Goal: Information Seeking & Learning: Learn about a topic

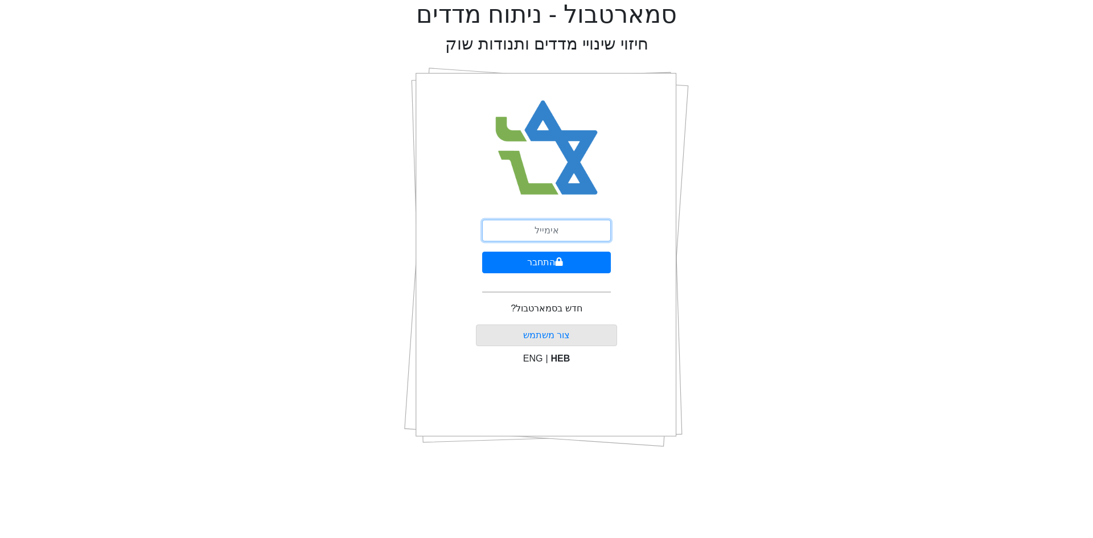
click at [525, 225] on input "email" at bounding box center [546, 231] width 129 height 22
type input "[EMAIL_ADDRESS][DOMAIN_NAME]"
click at [482, 252] on button "התחבר" at bounding box center [546, 263] width 129 height 22
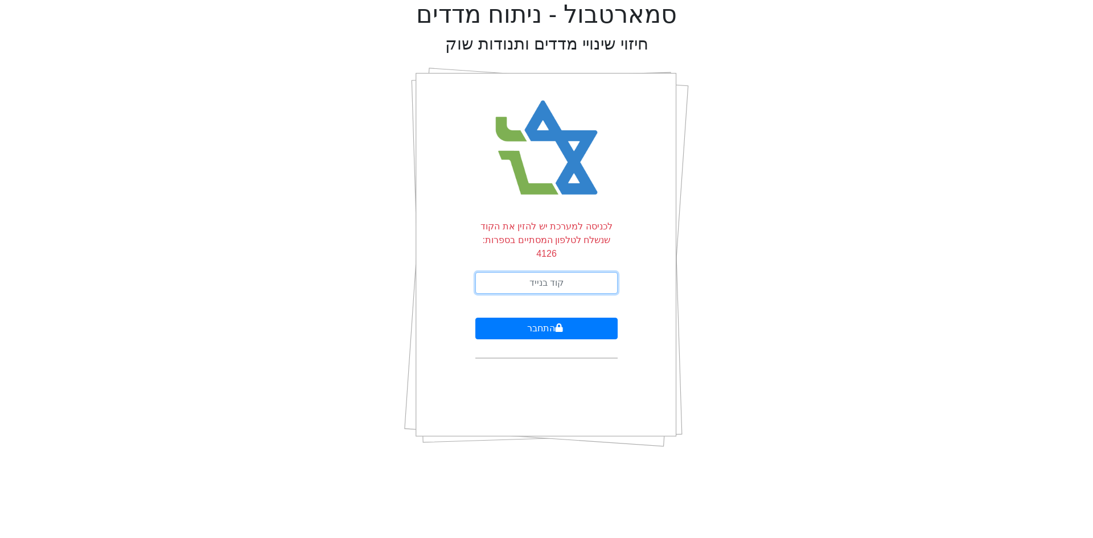
click at [544, 274] on input "text" at bounding box center [546, 283] width 142 height 22
type input "697553"
click at [475, 318] on button "התחבר" at bounding box center [546, 329] width 142 height 22
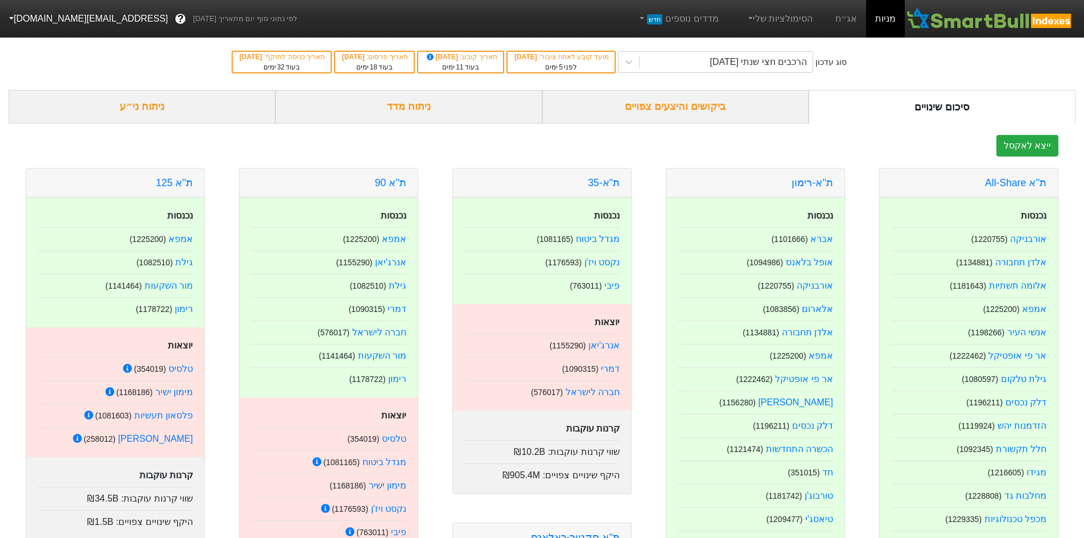
click at [205, 105] on div "ניתוח ני״ע" at bounding box center [142, 107] width 267 height 34
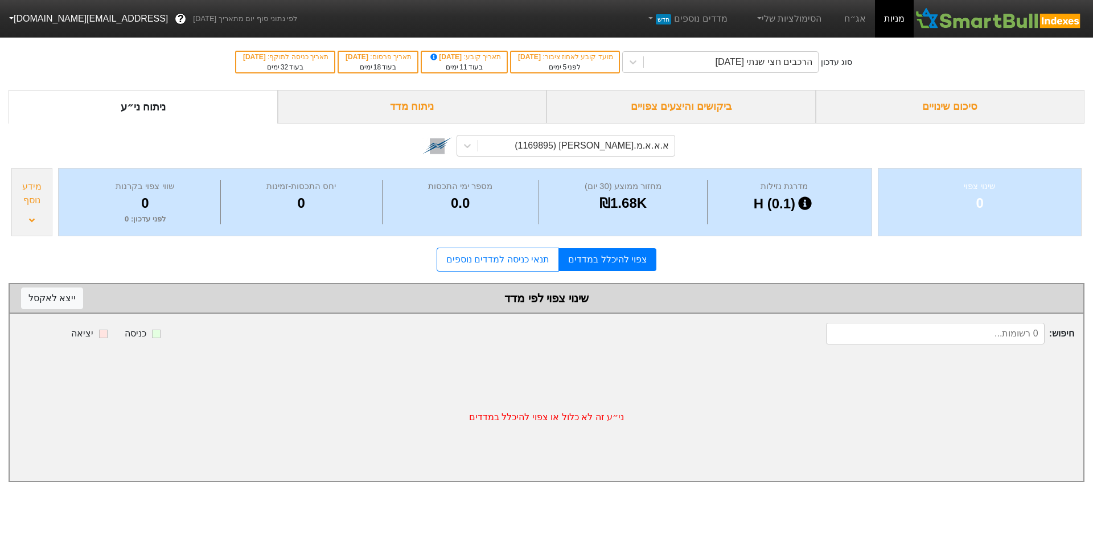
click at [555, 131] on div "א.א.א.מ.[PERSON_NAME] (1169895)" at bounding box center [546, 145] width 257 height 39
drag, startPoint x: 536, startPoint y: 149, endPoint x: 504, endPoint y: 155, distance: 32.5
click at [535, 149] on div "א.א.א.מ.[PERSON_NAME] (1169895)" at bounding box center [576, 145] width 196 height 20
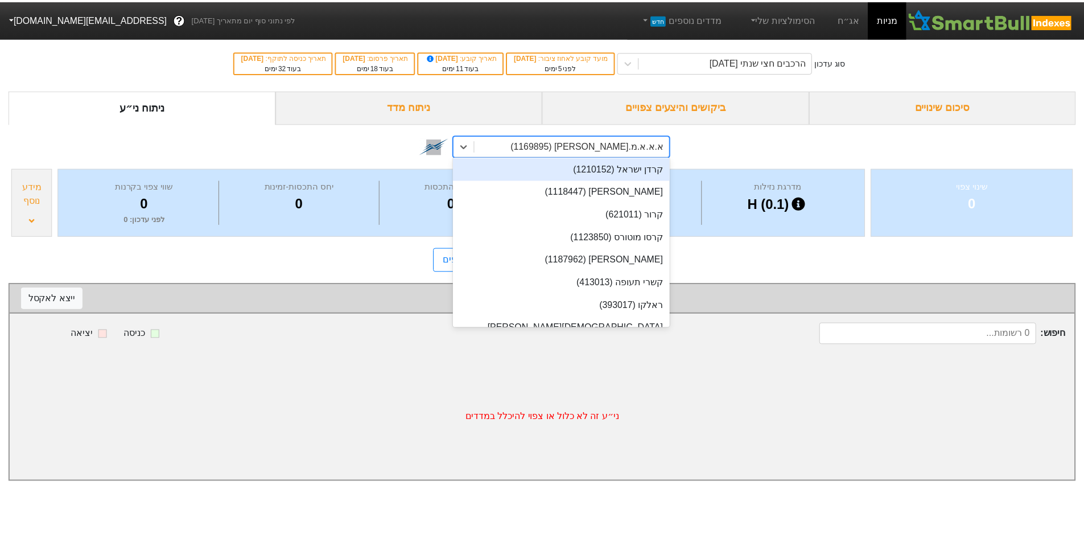
scroll to position [10796, 0]
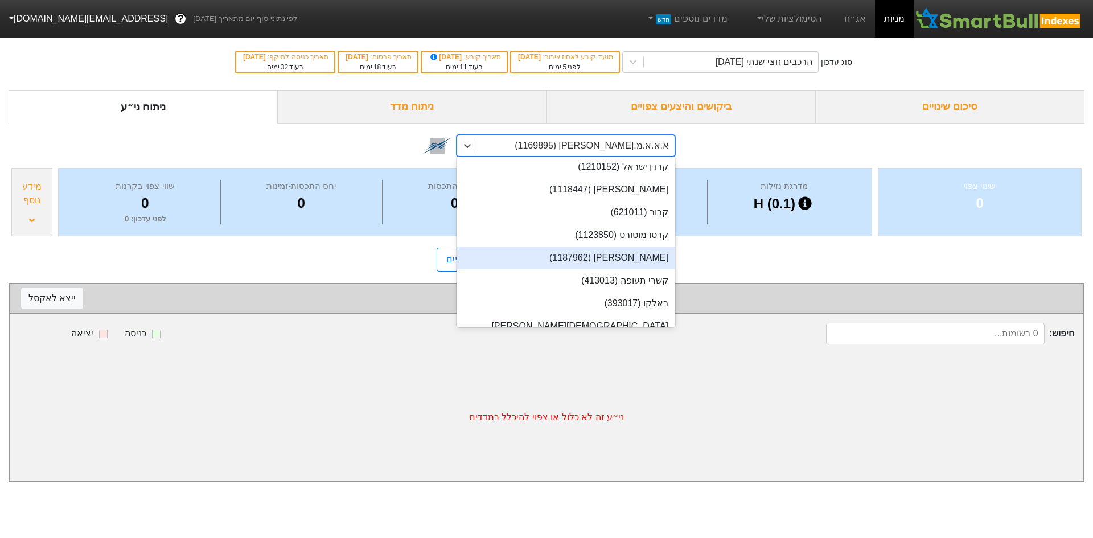
click at [618, 265] on div "[PERSON_NAME] (1187962)" at bounding box center [566, 257] width 219 height 23
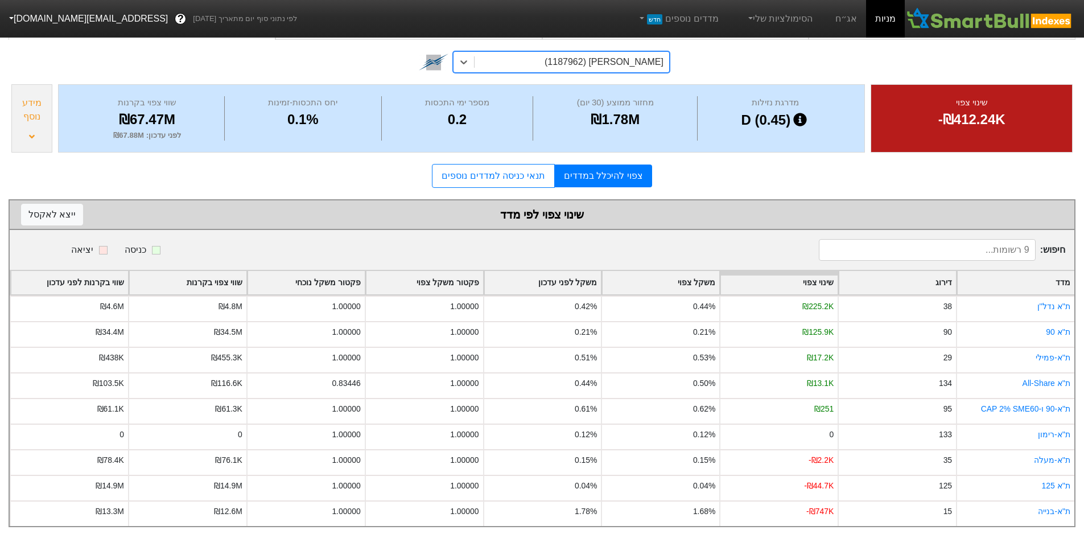
scroll to position [93, 0]
click at [479, 169] on link "תנאי כניסה למדדים נוספים" at bounding box center [493, 175] width 122 height 24
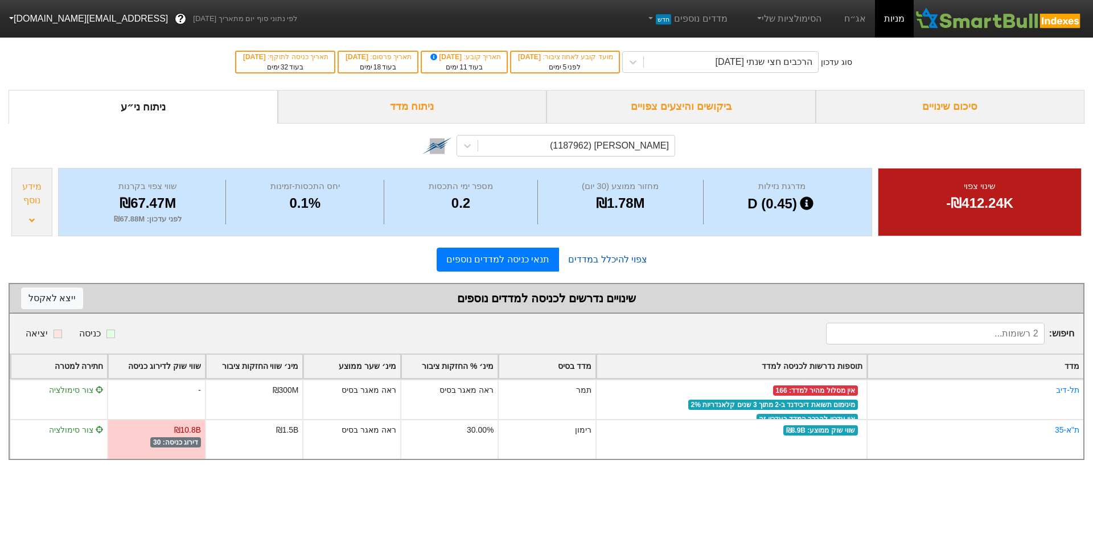
click at [597, 266] on link "צפוי להיכלל במדדים" at bounding box center [607, 259] width 97 height 23
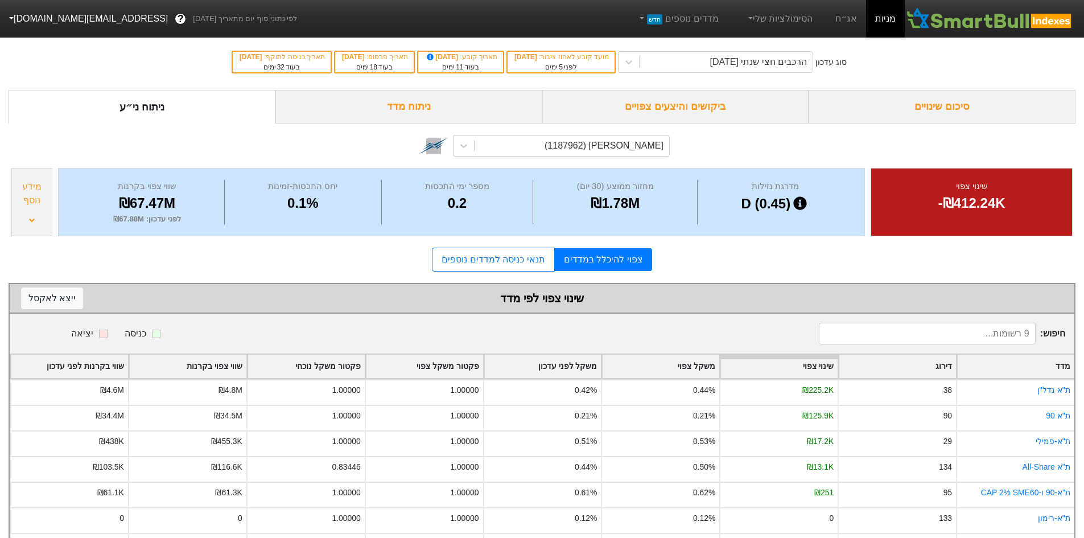
click at [485, 99] on div "ניתוח מדד" at bounding box center [409, 107] width 267 height 34
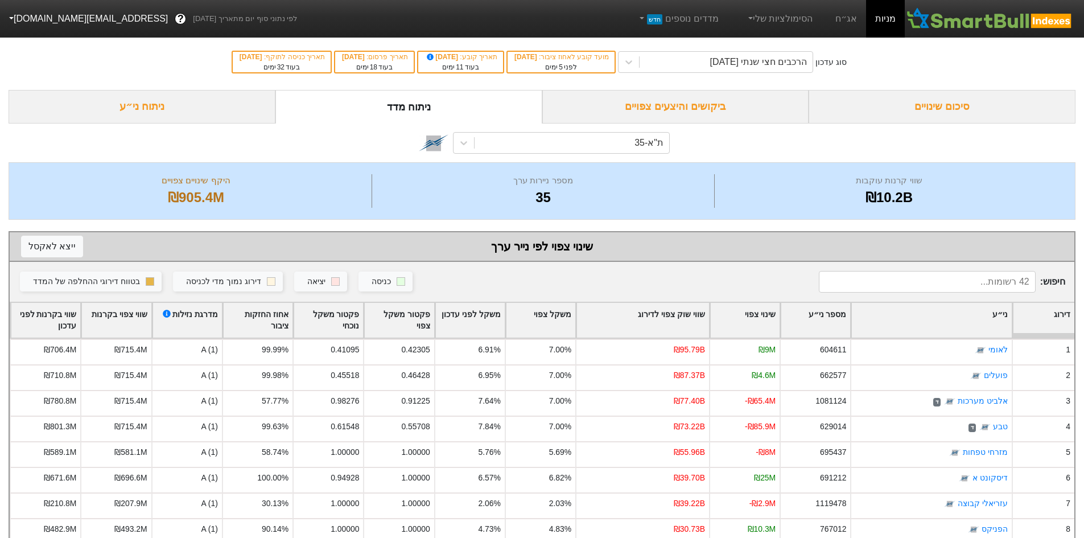
click at [980, 100] on div "סיכום שינויים" at bounding box center [942, 107] width 267 height 34
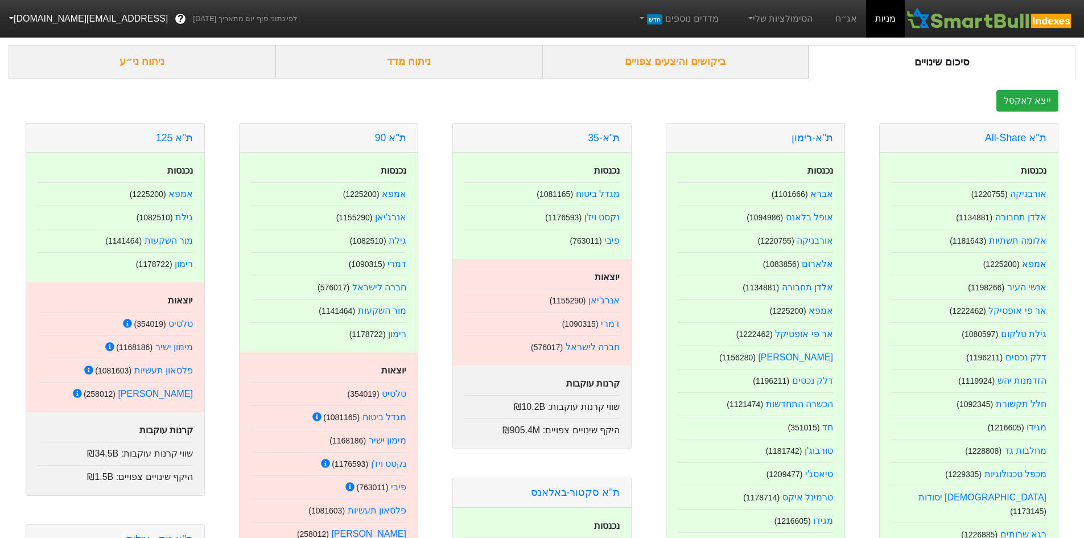
scroll to position [114, 0]
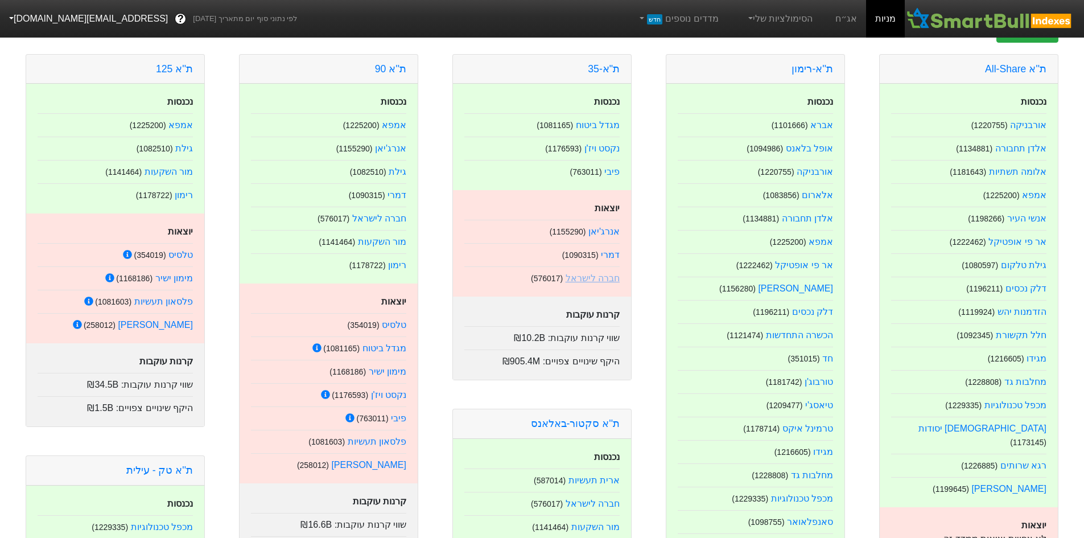
click at [605, 277] on link "חברה לישראל" at bounding box center [593, 278] width 54 height 10
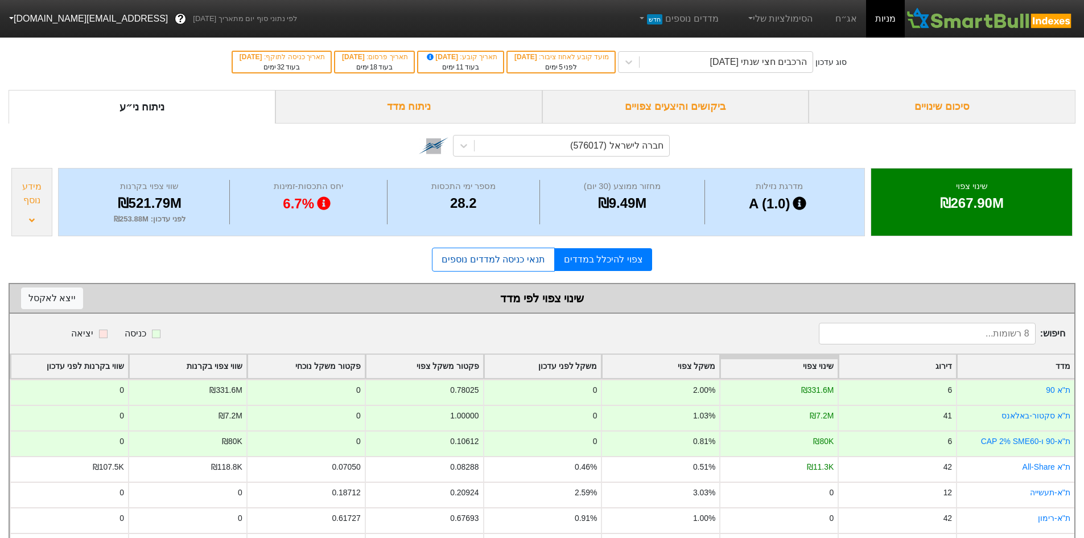
click at [528, 266] on link "תנאי כניסה למדדים נוספים" at bounding box center [493, 260] width 122 height 24
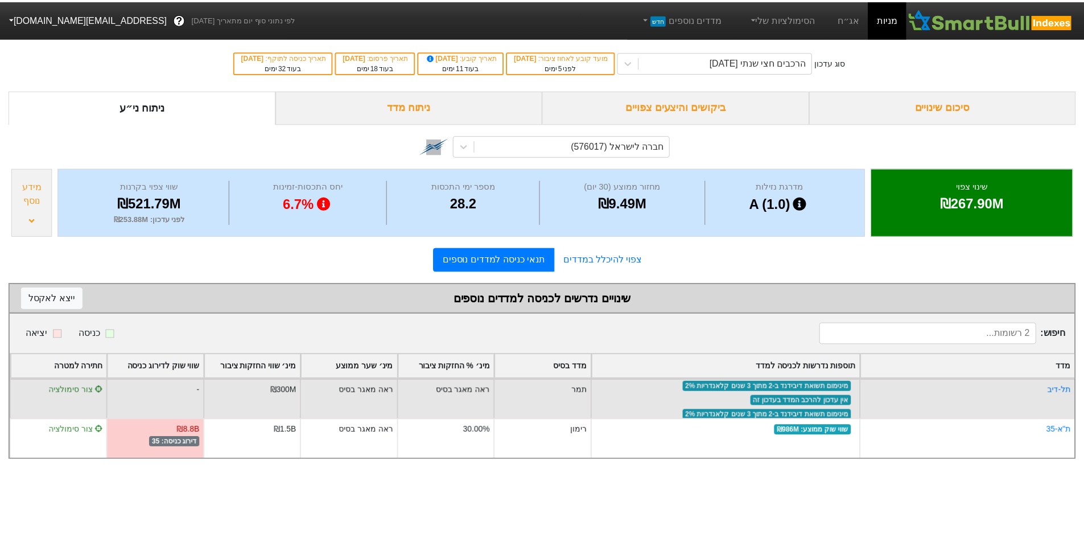
scroll to position [26, 0]
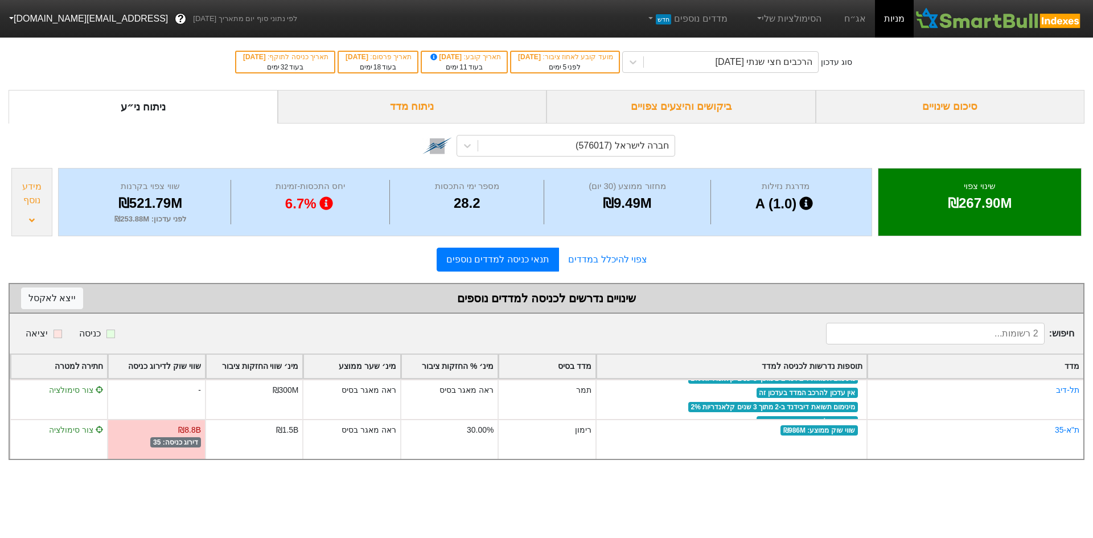
click at [907, 104] on div "סיכום שינויים" at bounding box center [950, 107] width 269 height 34
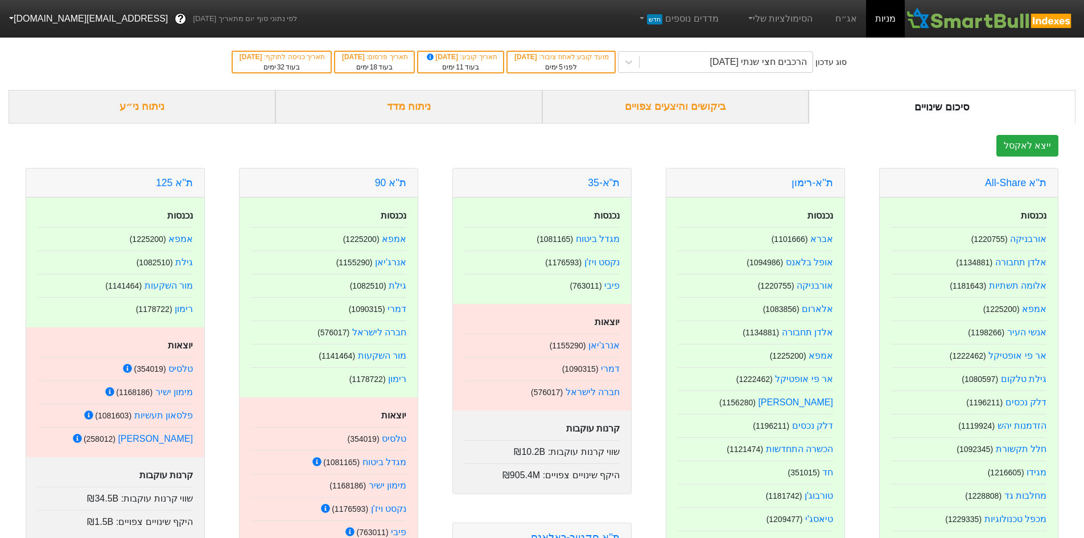
click at [494, 113] on div "ניתוח מדד" at bounding box center [409, 107] width 267 height 34
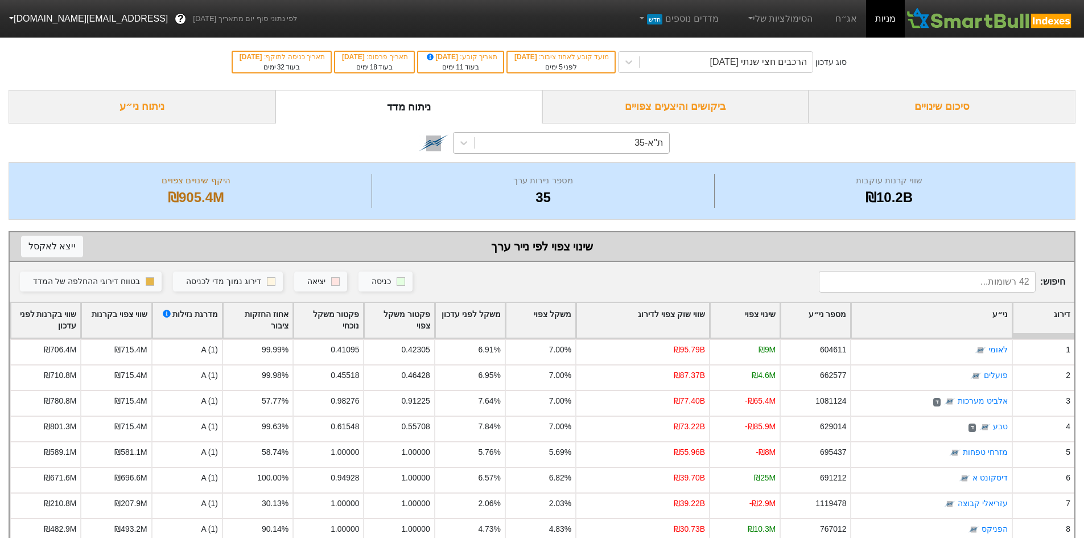
click at [539, 148] on div "ת"א-35" at bounding box center [572, 143] width 195 height 20
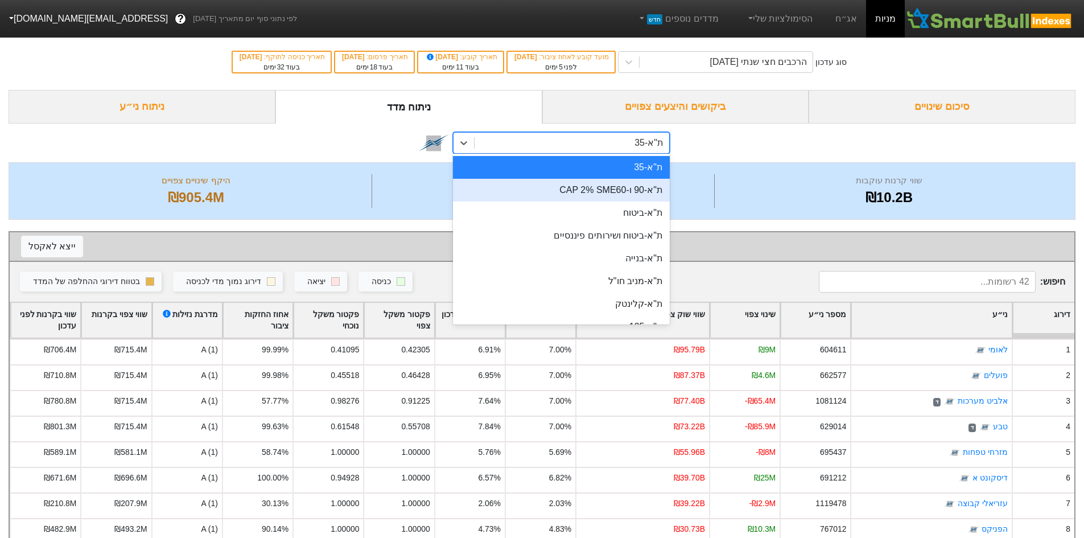
click at [582, 196] on div "ת"א-90 ו-CAP 2% SME60" at bounding box center [561, 190] width 217 height 23
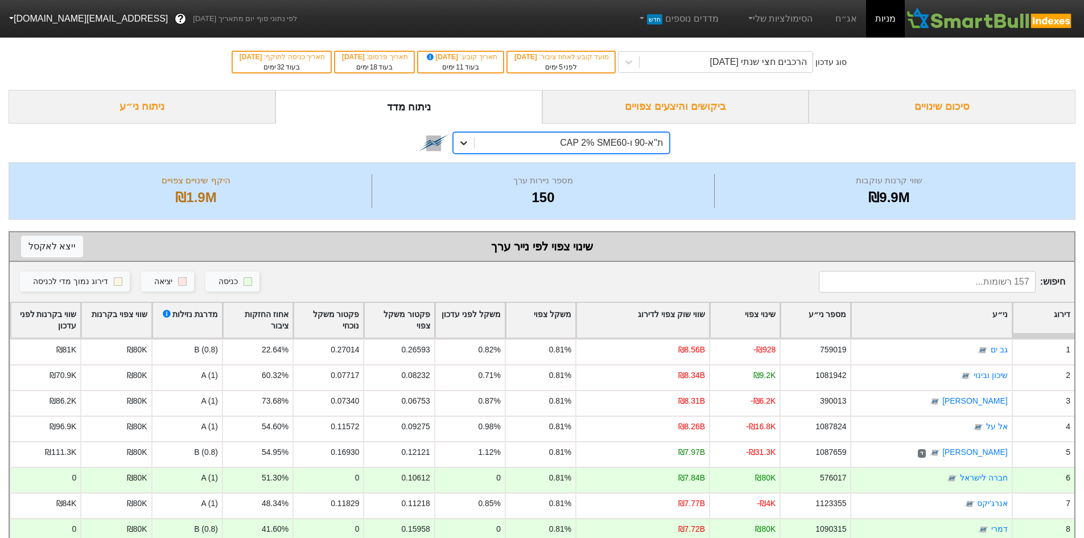
click at [468, 146] on icon at bounding box center [463, 142] width 11 height 11
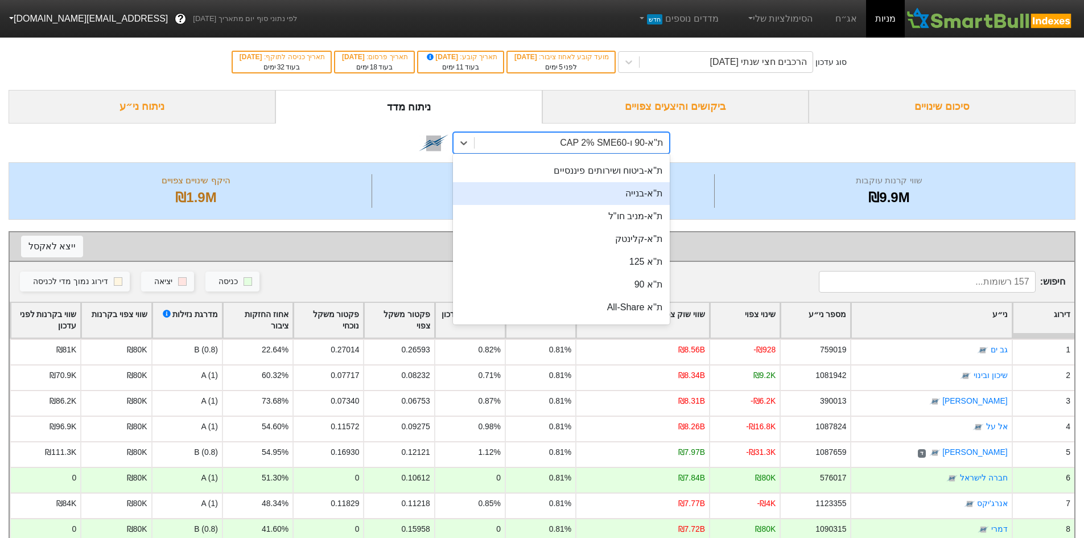
scroll to position [114, 0]
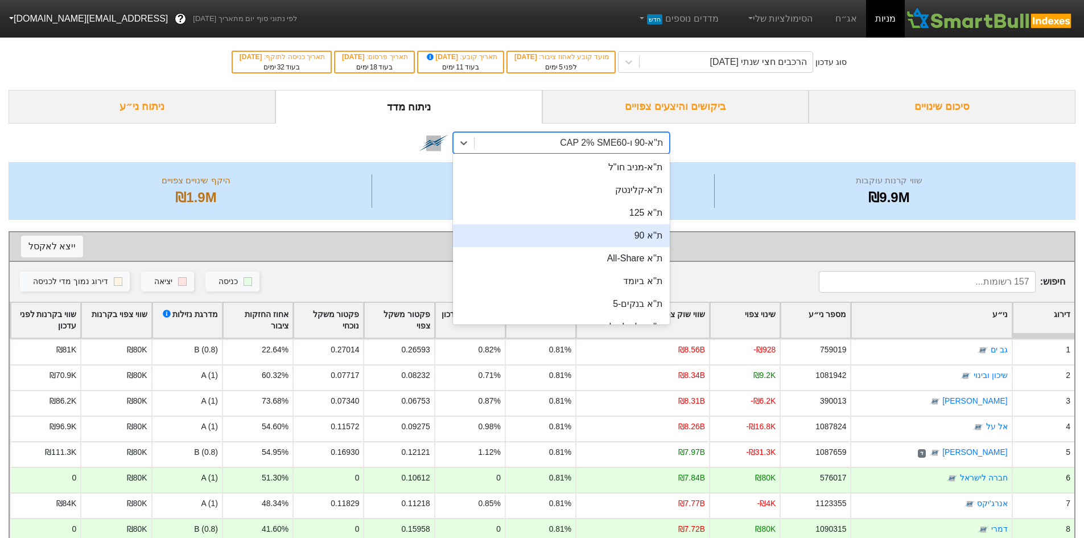
click at [600, 240] on div "ת''א 90" at bounding box center [561, 235] width 217 height 23
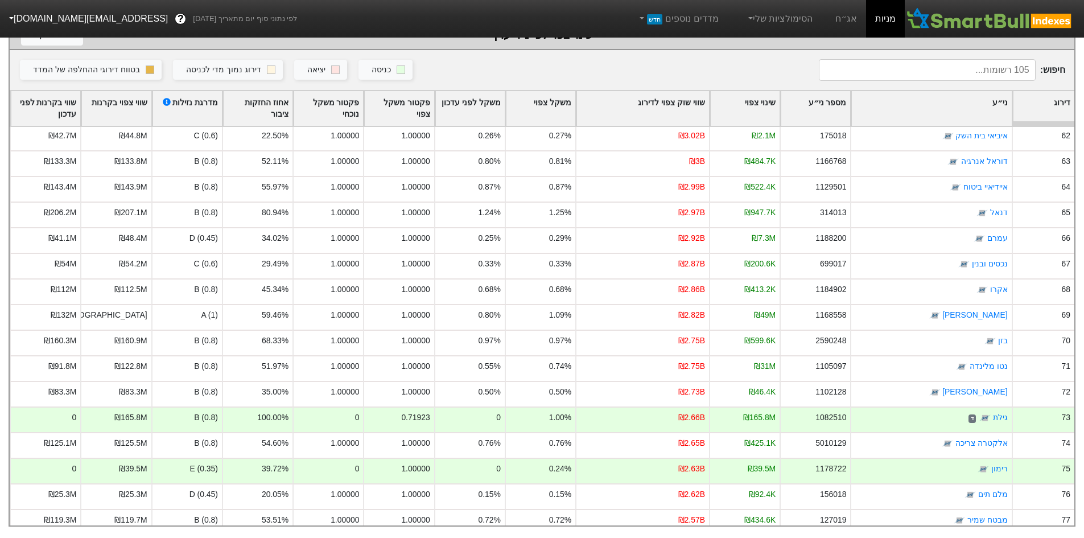
scroll to position [1324, 0]
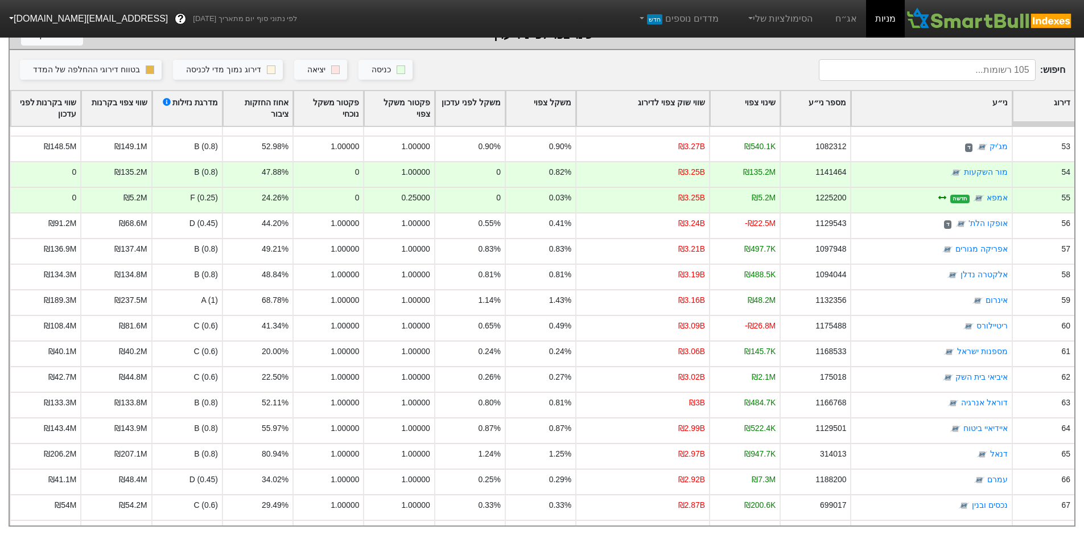
click at [696, 94] on div "שווי שוק צפוי לדירוג" at bounding box center [643, 108] width 133 height 35
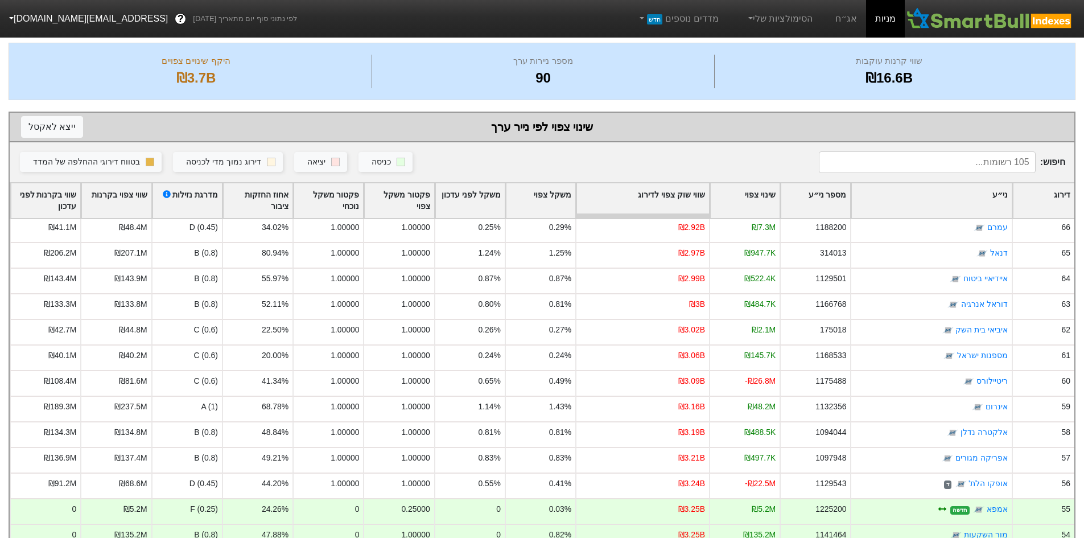
scroll to position [0, 0]
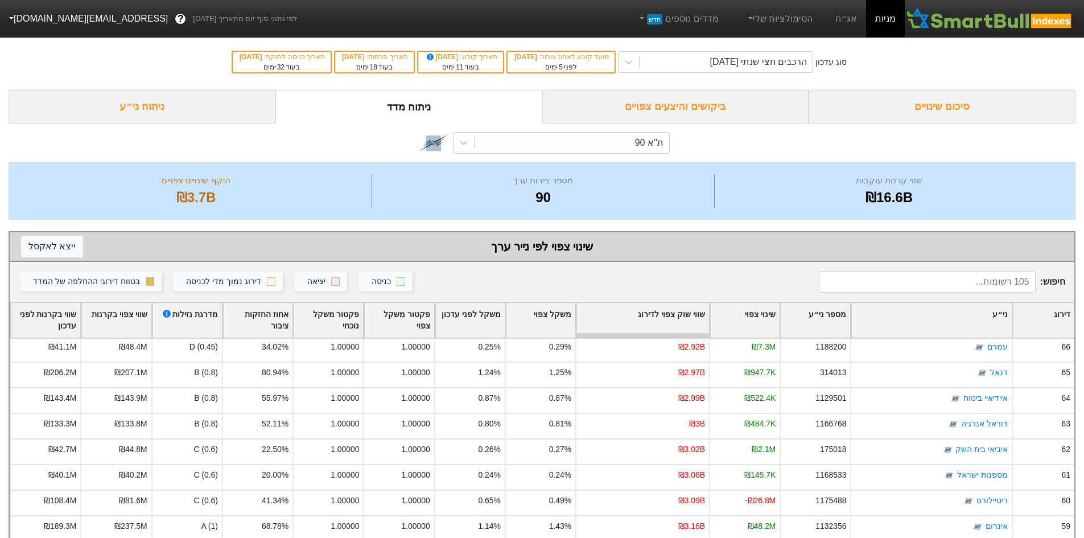
click at [679, 313] on div "שווי שוק צפוי לדירוג" at bounding box center [643, 320] width 133 height 35
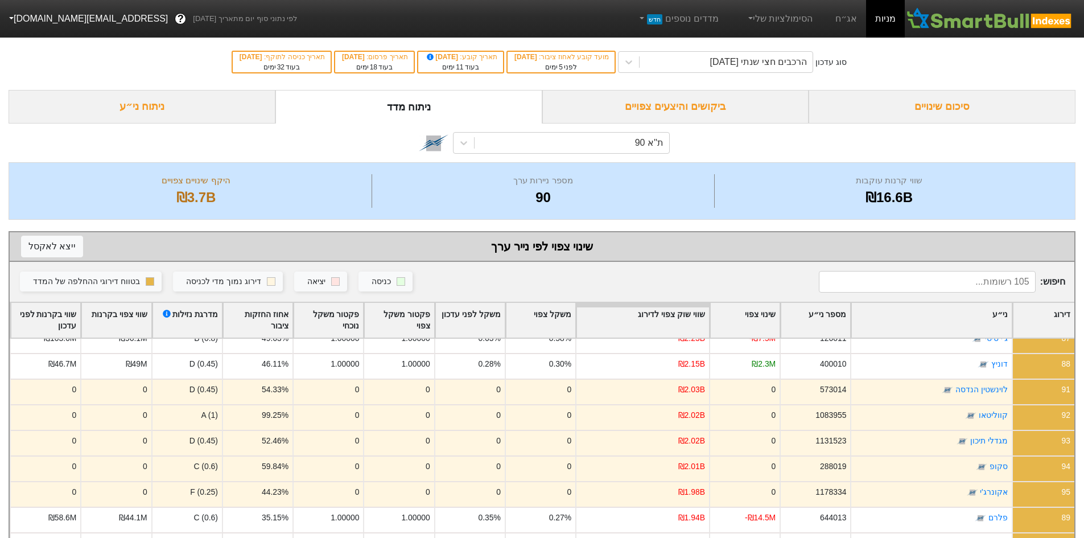
drag, startPoint x: 930, startPoint y: 113, endPoint x: 972, endPoint y: 135, distance: 47.6
click at [972, 135] on div "ת''א 90" at bounding box center [542, 143] width 1067 height 39
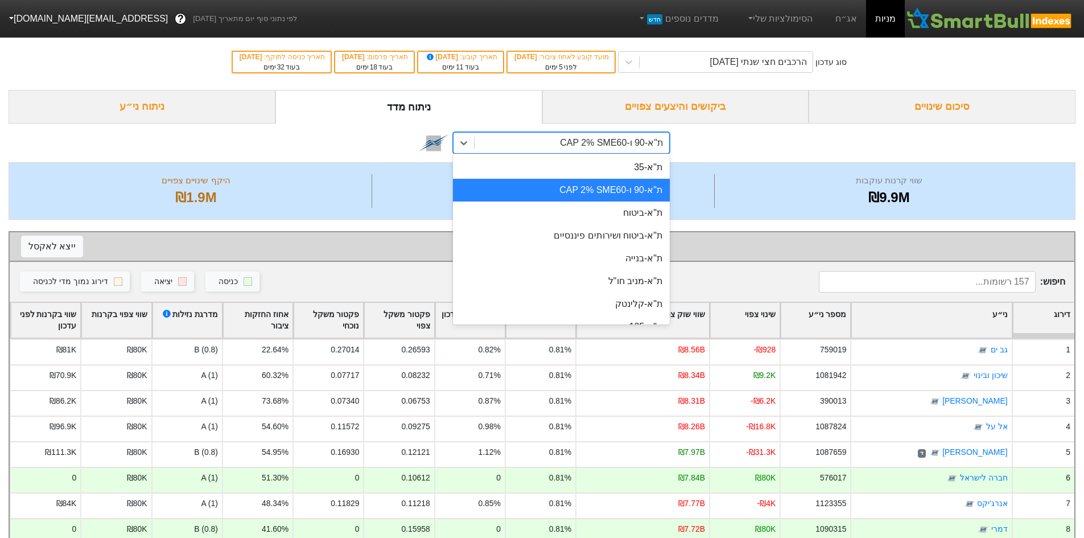
click at [590, 141] on div "ת"א-90 ו-CAP 2% SME60" at bounding box center [612, 143] width 104 height 14
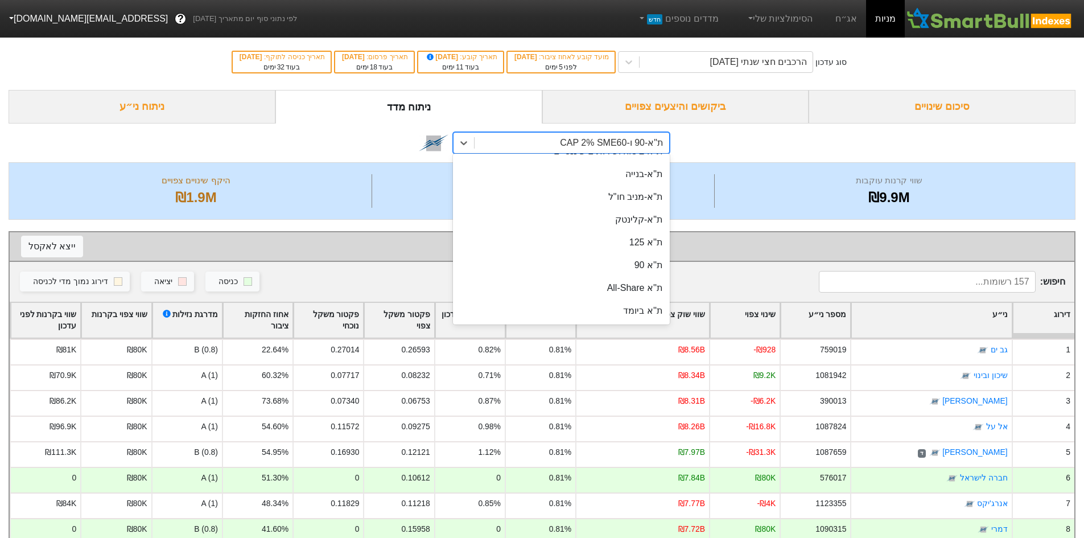
scroll to position [171, 0]
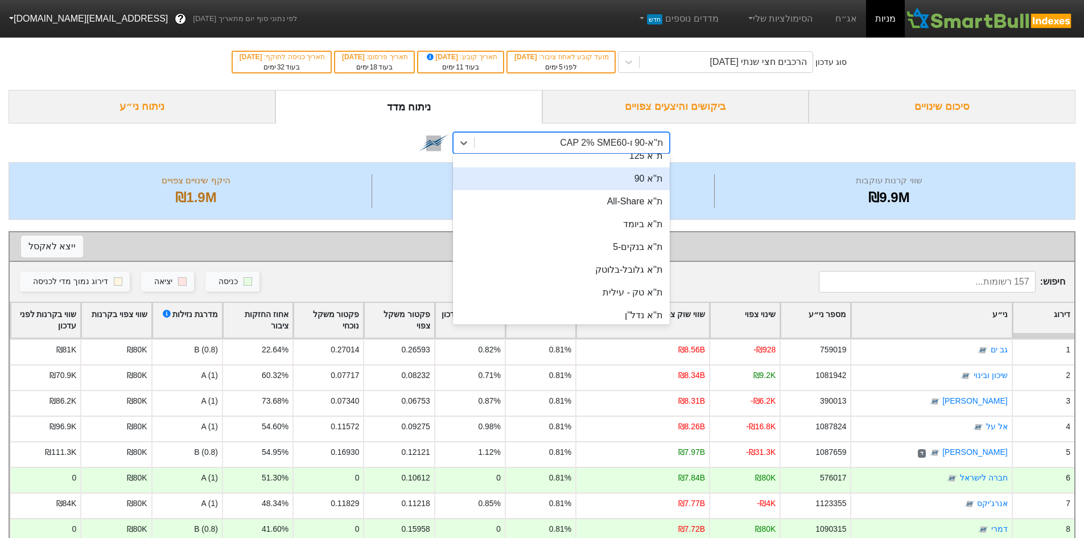
click at [634, 182] on div "ת''א 90" at bounding box center [561, 178] width 217 height 23
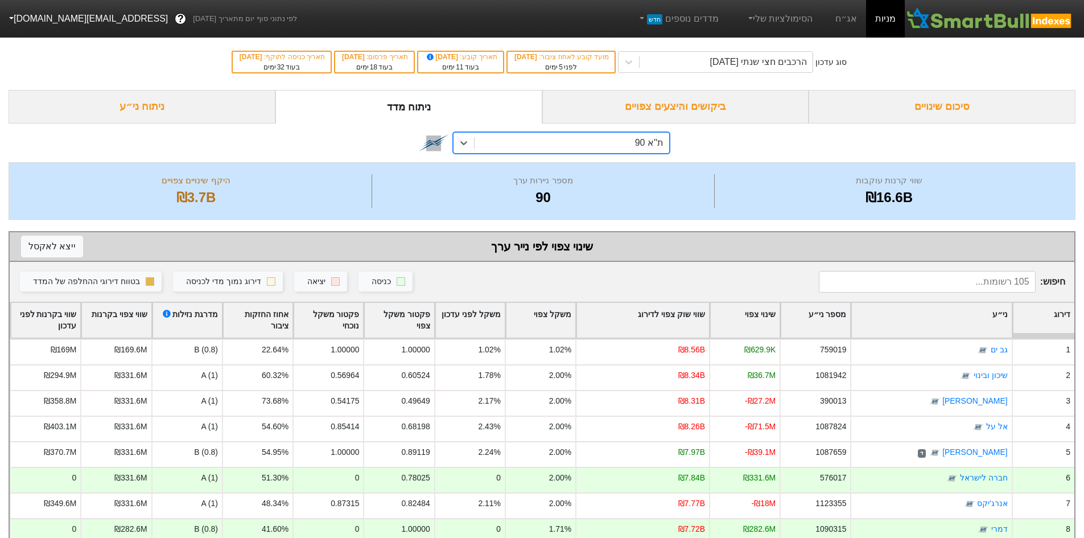
click at [656, 311] on div "שווי שוק צפוי לדירוג" at bounding box center [643, 320] width 133 height 35
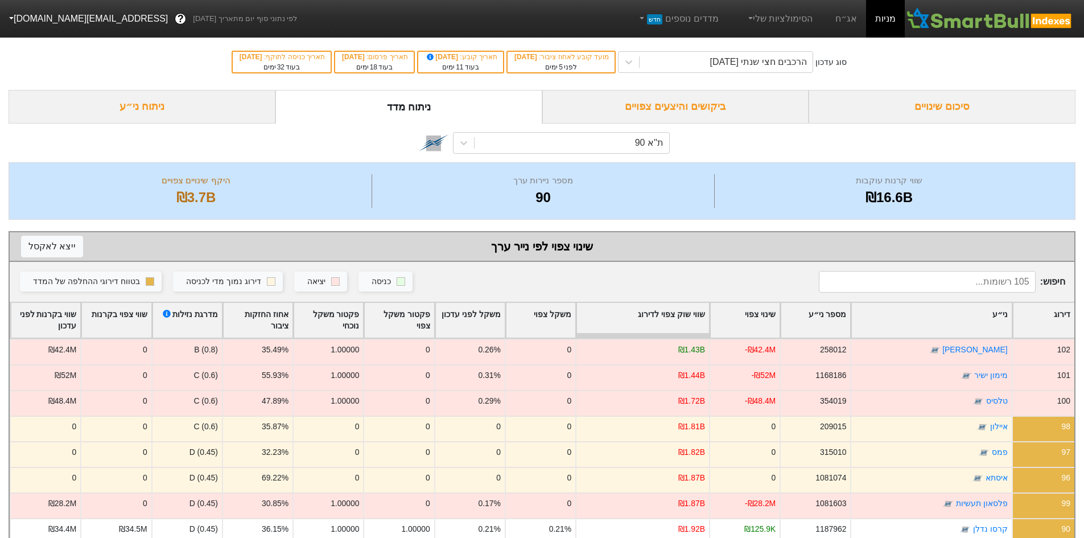
click at [705, 327] on div "שווי שוק צפוי לדירוג" at bounding box center [643, 320] width 133 height 35
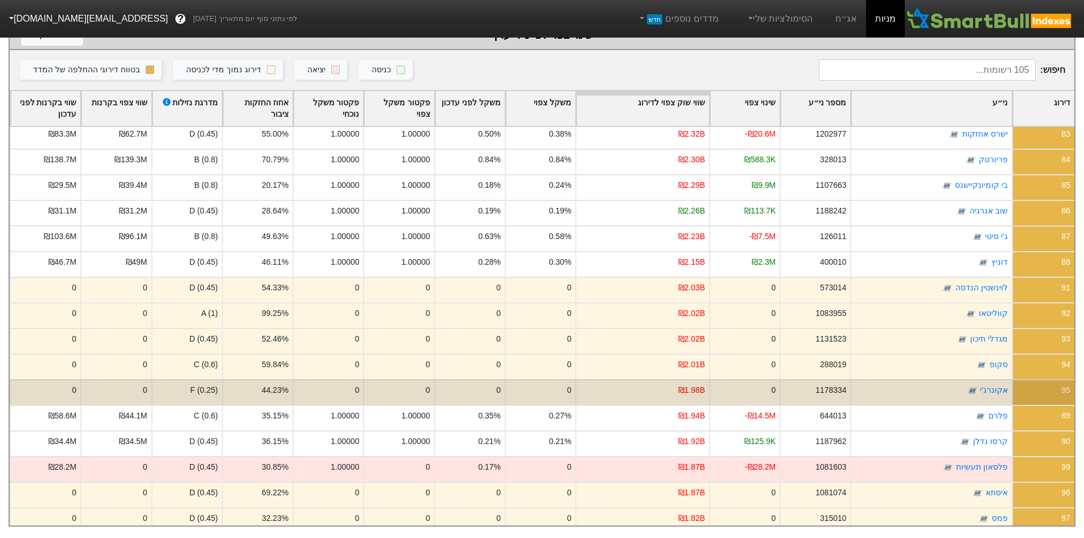
scroll to position [2177, 0]
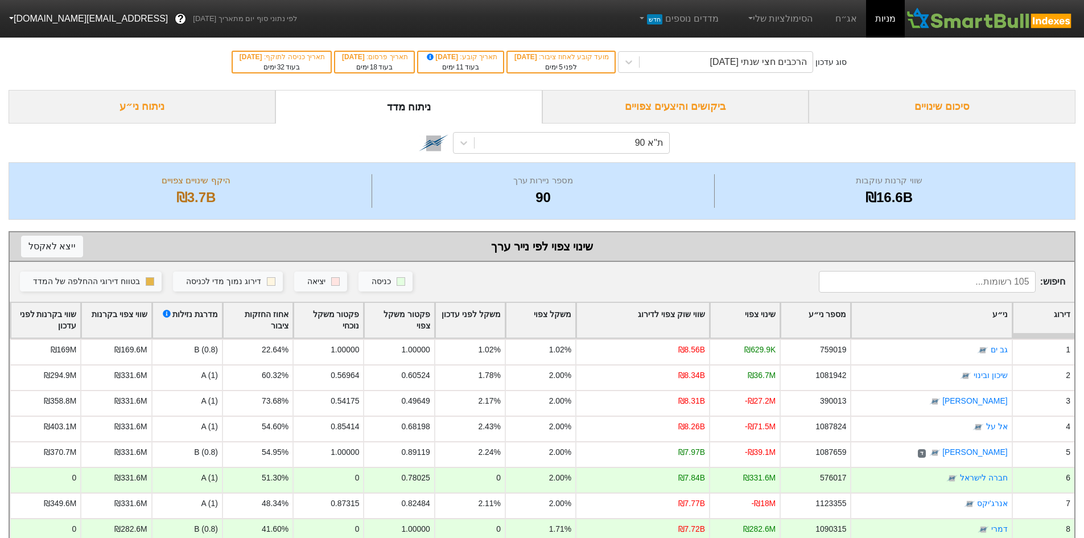
click at [906, 113] on div "סיכום שינויים" at bounding box center [942, 107] width 267 height 34
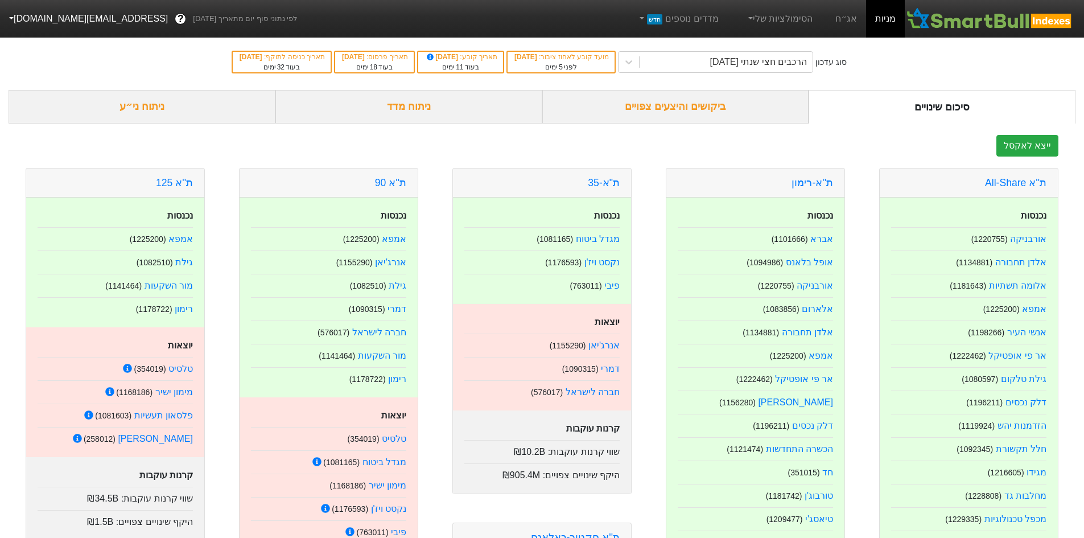
click at [106, 120] on div "ניתוח ני״ע" at bounding box center [142, 107] width 267 height 34
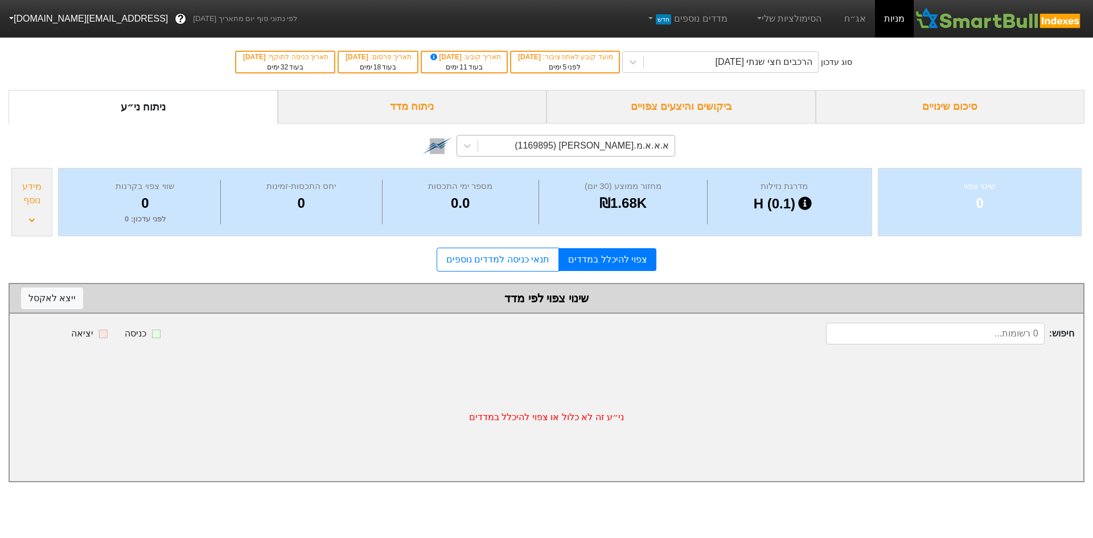
click at [630, 143] on div "א.א.א.מ.[PERSON_NAME] (1169895)" at bounding box center [592, 146] width 154 height 14
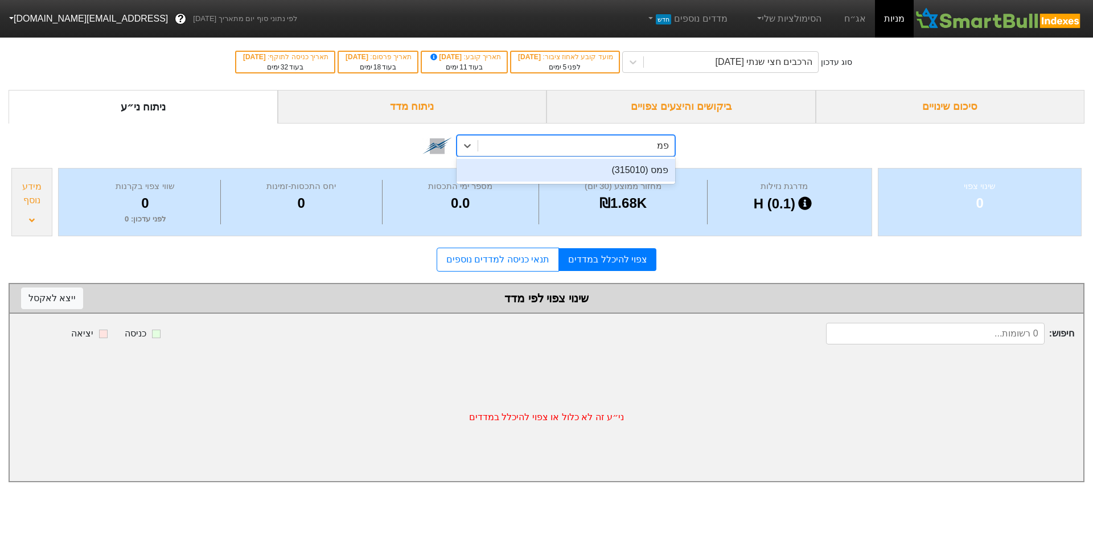
type input "פמס"
click at [609, 167] on div "פמס (315010)" at bounding box center [566, 170] width 219 height 23
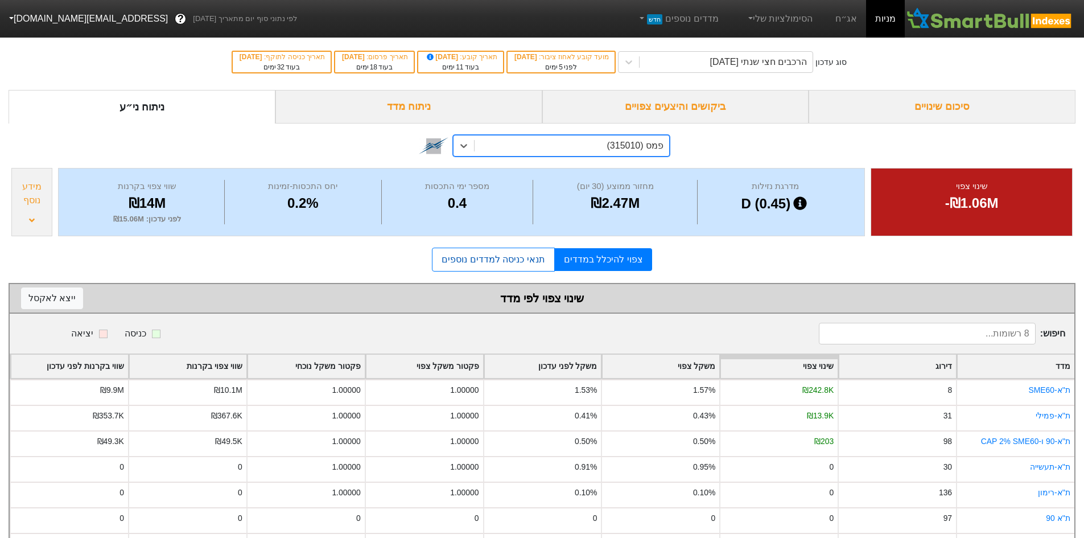
click at [504, 257] on link "תנאי כניסה למדדים נוספים" at bounding box center [493, 260] width 122 height 24
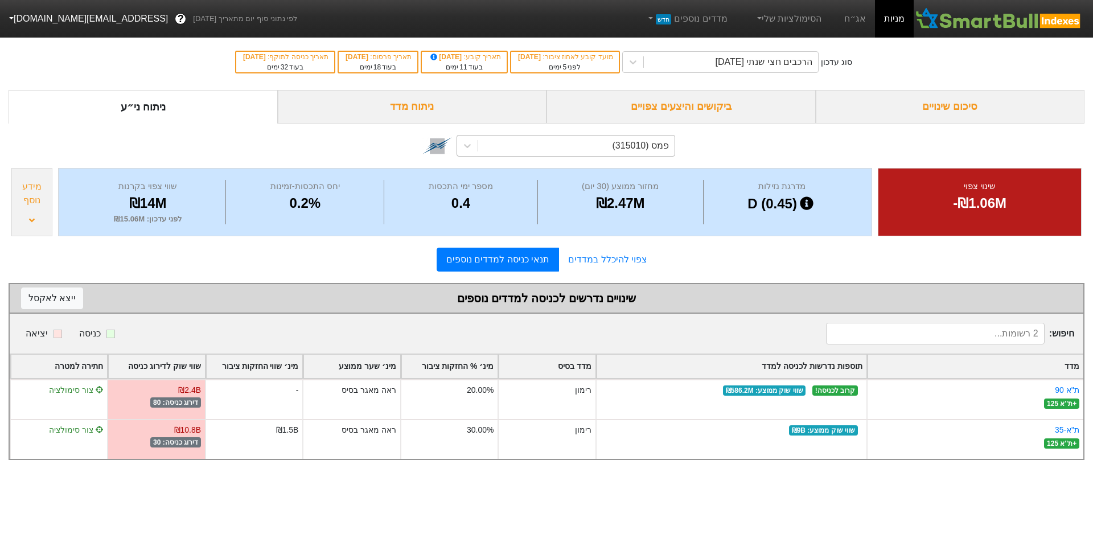
click at [504, 141] on div "פמס (315010)" at bounding box center [576, 145] width 196 height 20
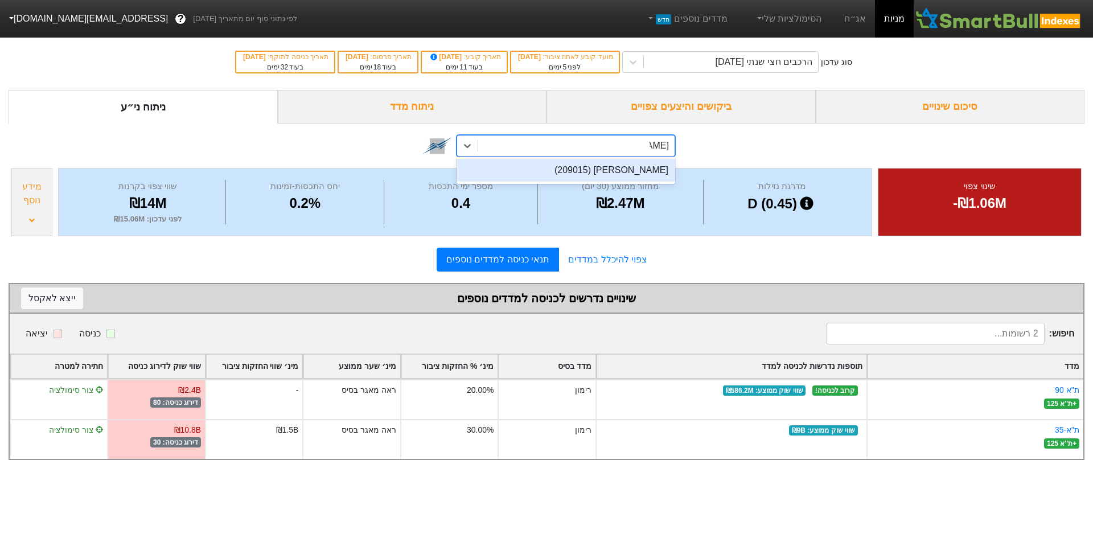
type input "איילון"
click at [643, 171] on div "איילון (209015)" at bounding box center [566, 170] width 219 height 23
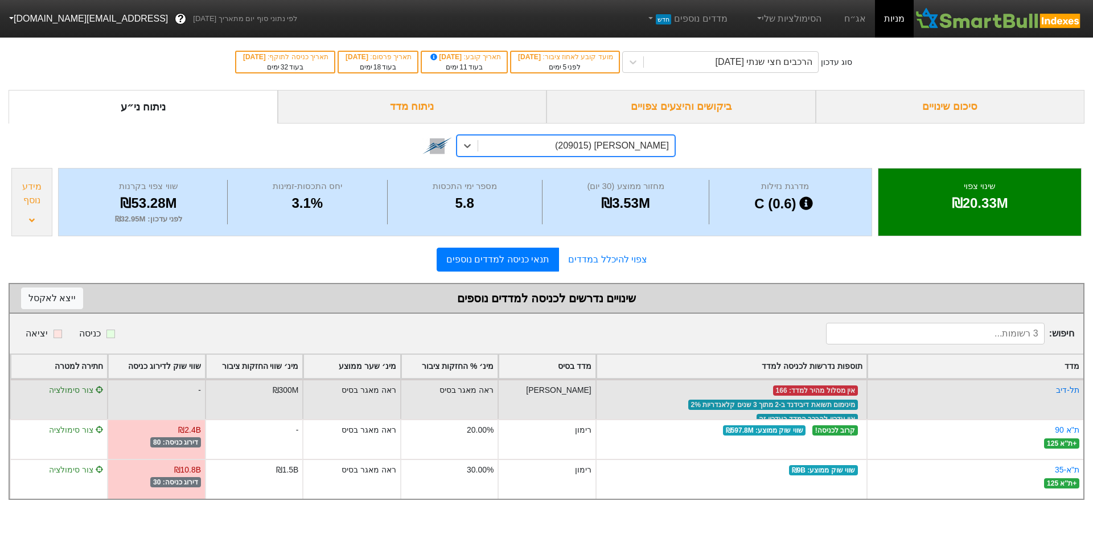
scroll to position [26, 0]
